Goal: Find contact information: Find contact information

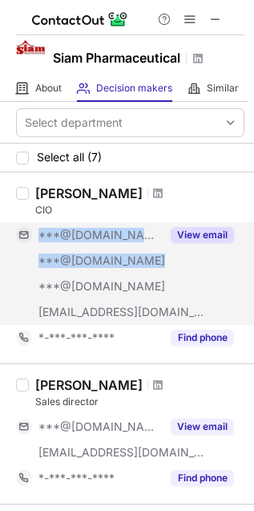
drag, startPoint x: 220, startPoint y: 309, endPoint x: 26, endPoint y: 291, distance: 195.6
click at [26, 291] on div "***@yahoo.com ***@yahoo.com ***@outlook.com ***@siam-pharmaceutical.com View em…" at bounding box center [130, 273] width 228 height 103
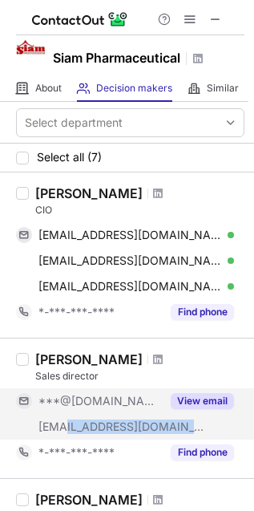
copy span "siam-pharmaceutical.com"
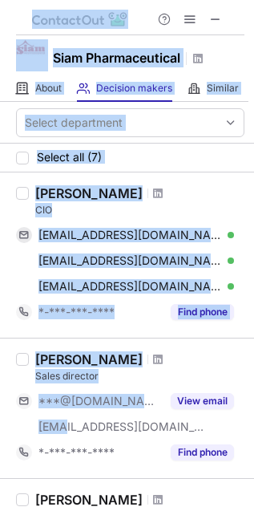
drag, startPoint x: 68, startPoint y: 426, endPoint x: -99, endPoint y: 470, distance: 172.4
click at [0, 470] on html "Siam Pharmaceutical About About Company Decision makers View Employees Similar …" at bounding box center [127, 255] width 254 height 511
click at [220, 18] on span at bounding box center [215, 19] width 13 height 13
